Goal: Information Seeking & Learning: Understand process/instructions

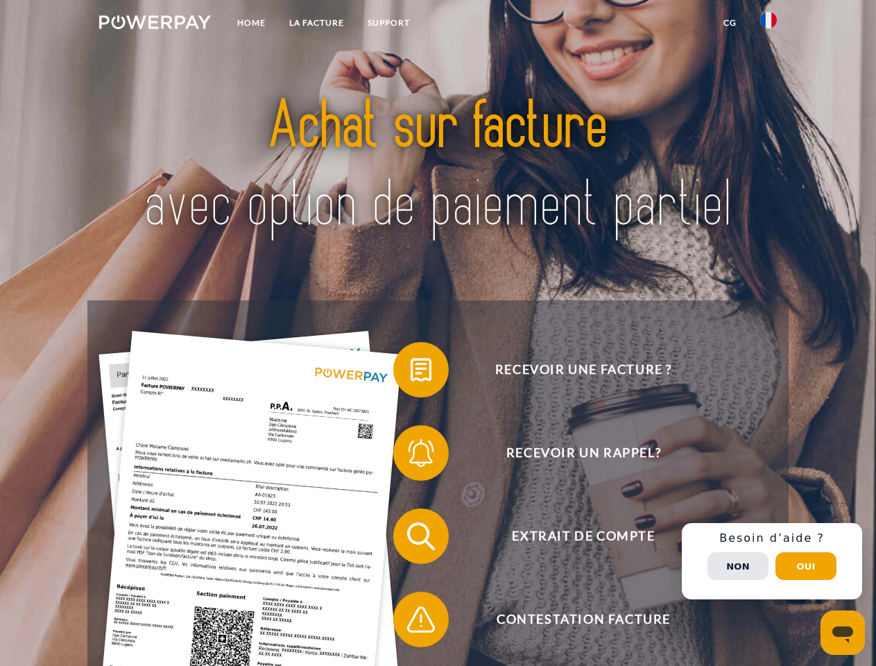
click at [155, 24] on img at bounding box center [155, 22] width 112 height 14
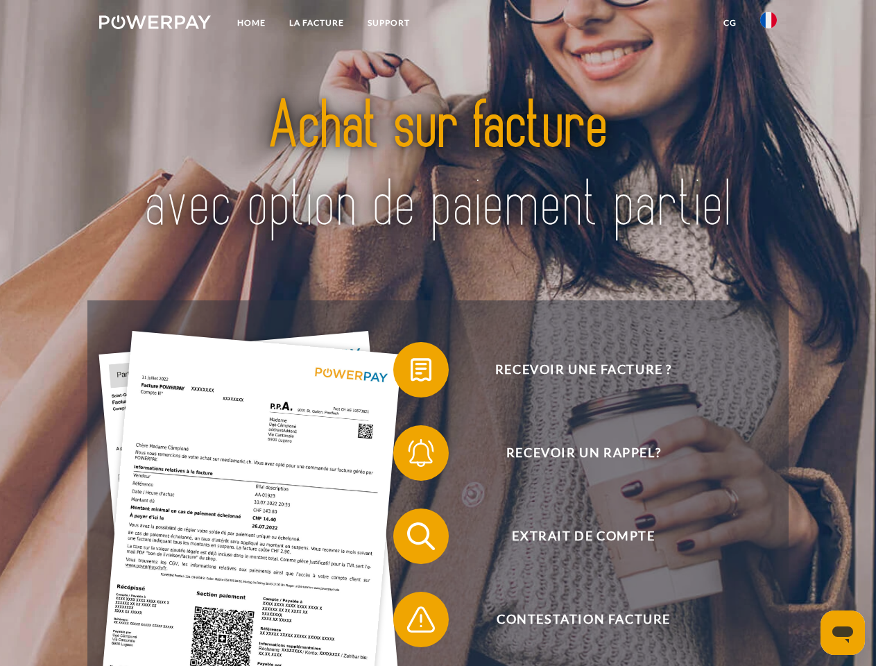
click at [768, 24] on img at bounding box center [768, 20] width 17 height 17
click at [730, 23] on link "CG" at bounding box center [730, 22] width 37 height 25
click at [411, 372] on span at bounding box center [400, 369] width 69 height 69
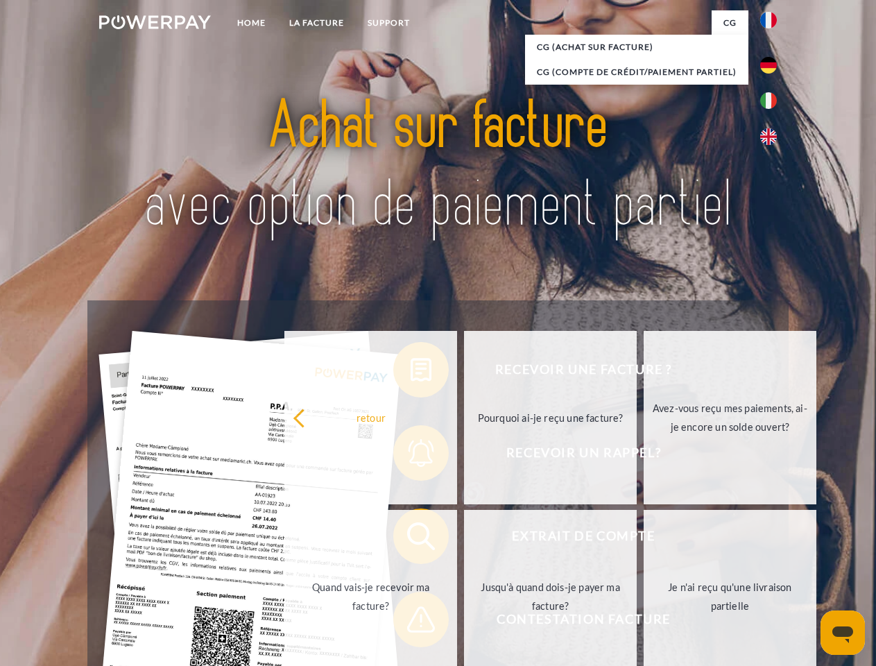
click at [411, 456] on div "Recevoir une facture ? Recevoir un rappel? Extrait de compte retour" at bounding box center [437, 577] width 701 height 555
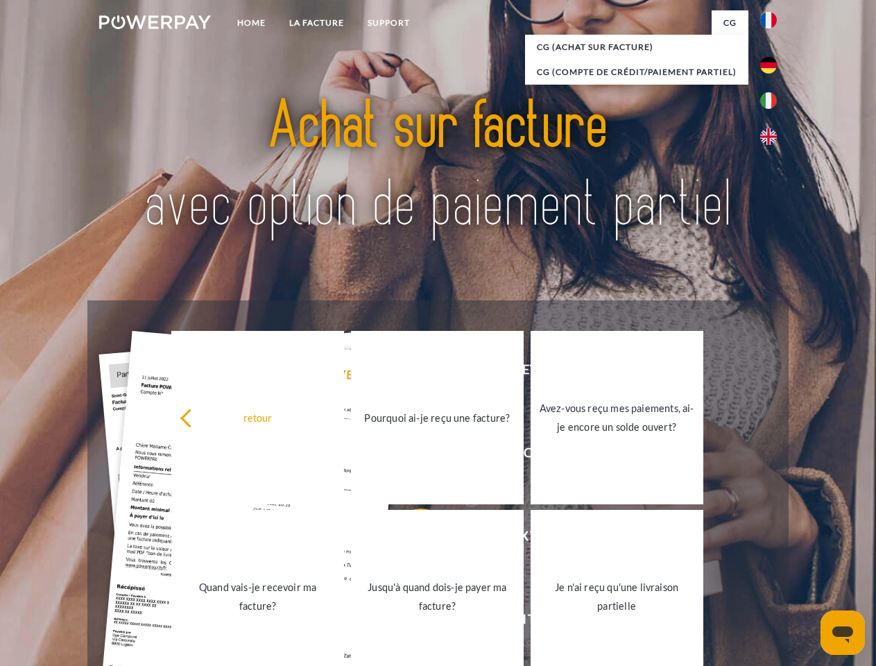
click at [411, 539] on link "Jusqu'à quand dois-je payer ma facture?" at bounding box center [437, 596] width 173 height 173
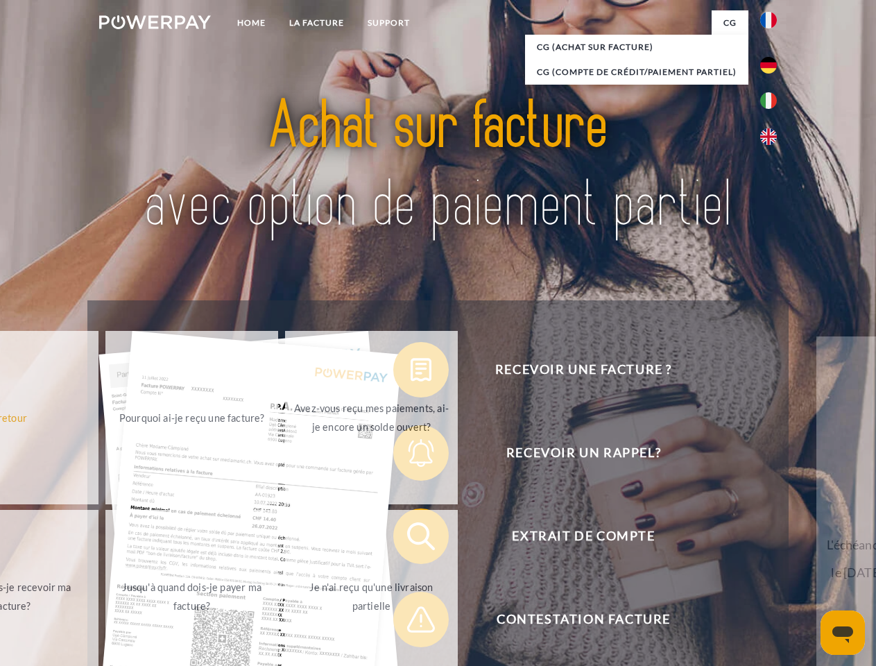
click at [411, 622] on span at bounding box center [400, 619] width 69 height 69
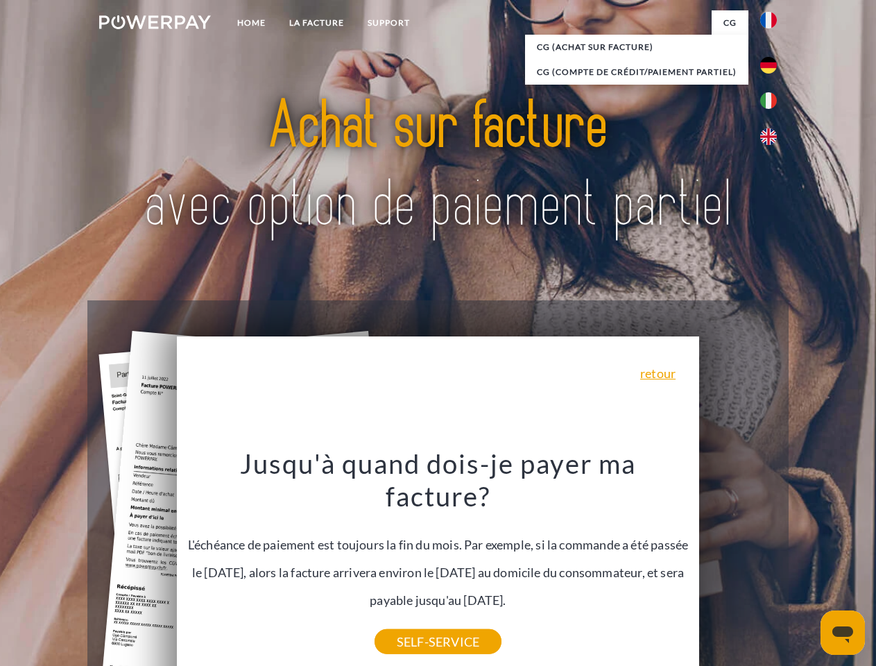
click at [772, 561] on div "Recevoir une facture ? Recevoir un rappel? Extrait de compte retour" at bounding box center [437, 577] width 701 height 555
click at [738, 564] on span "Extrait de compte" at bounding box center [583, 535] width 340 height 55
click at [806, 566] on header "Home LA FACTURE Support" at bounding box center [438, 479] width 876 height 958
